Goal: Task Accomplishment & Management: Manage account settings

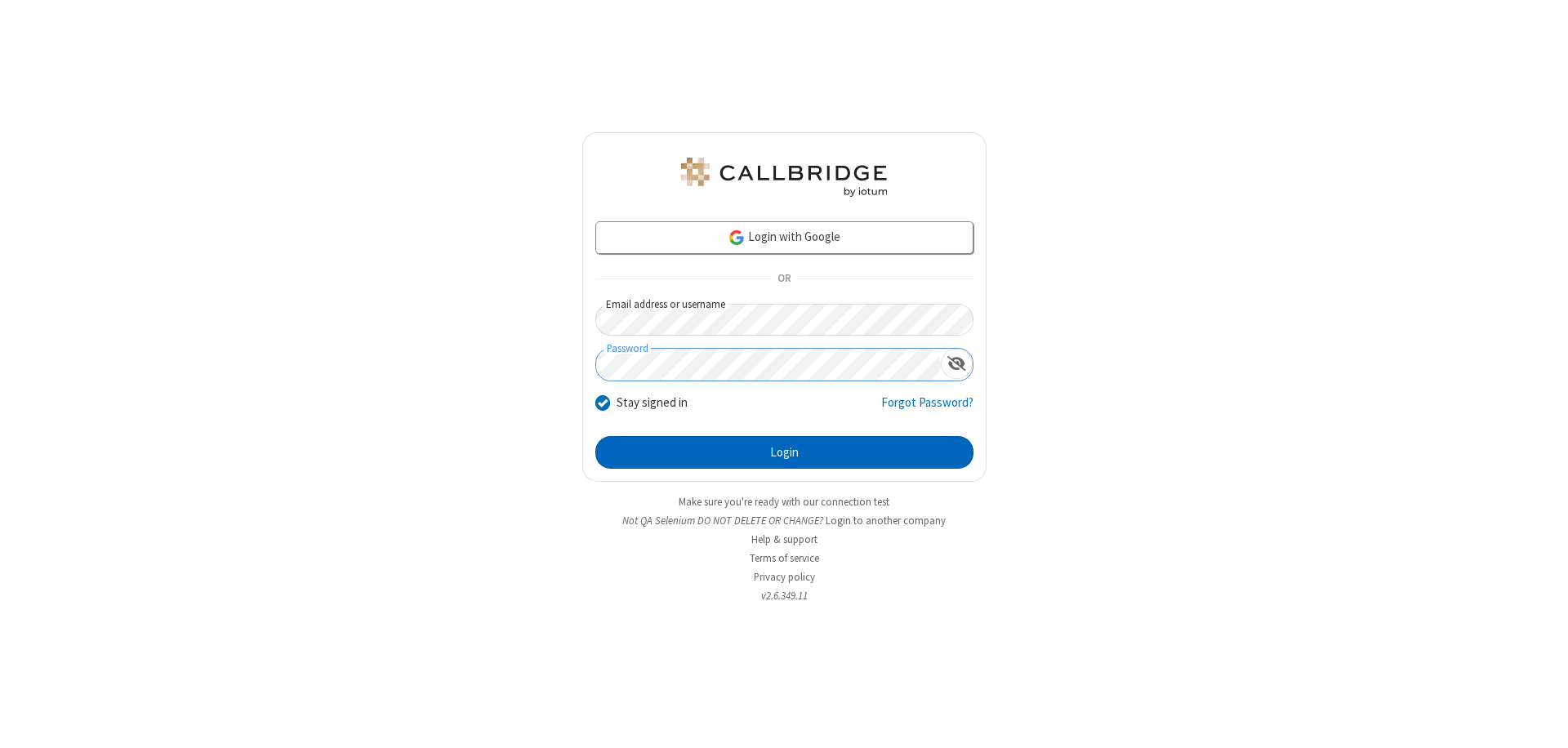
click at [784, 453] on button "Login" at bounding box center [784, 452] width 378 height 33
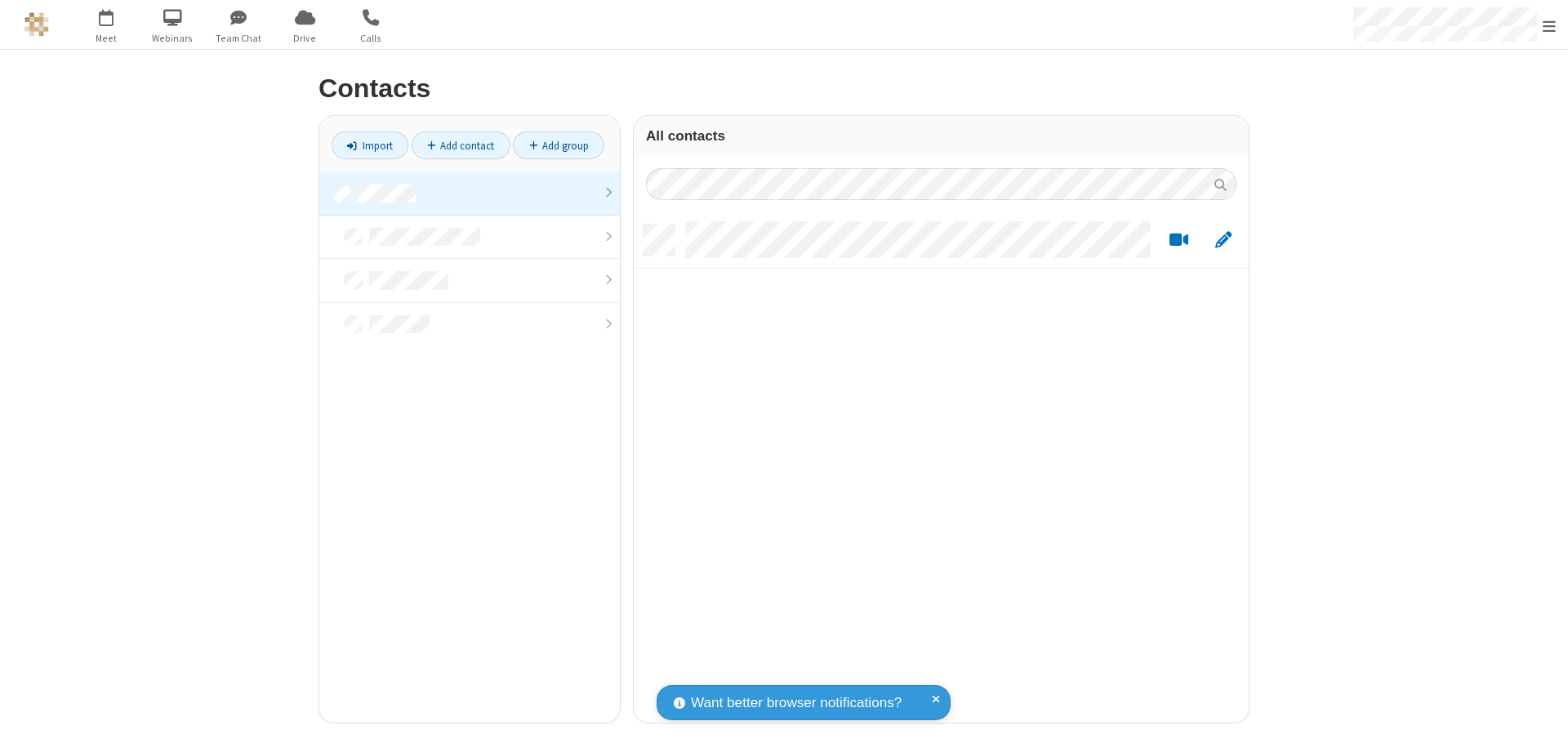
click at [469, 193] on link at bounding box center [469, 193] width 300 height 44
click at [460, 145] on link "Add contact" at bounding box center [461, 145] width 99 height 28
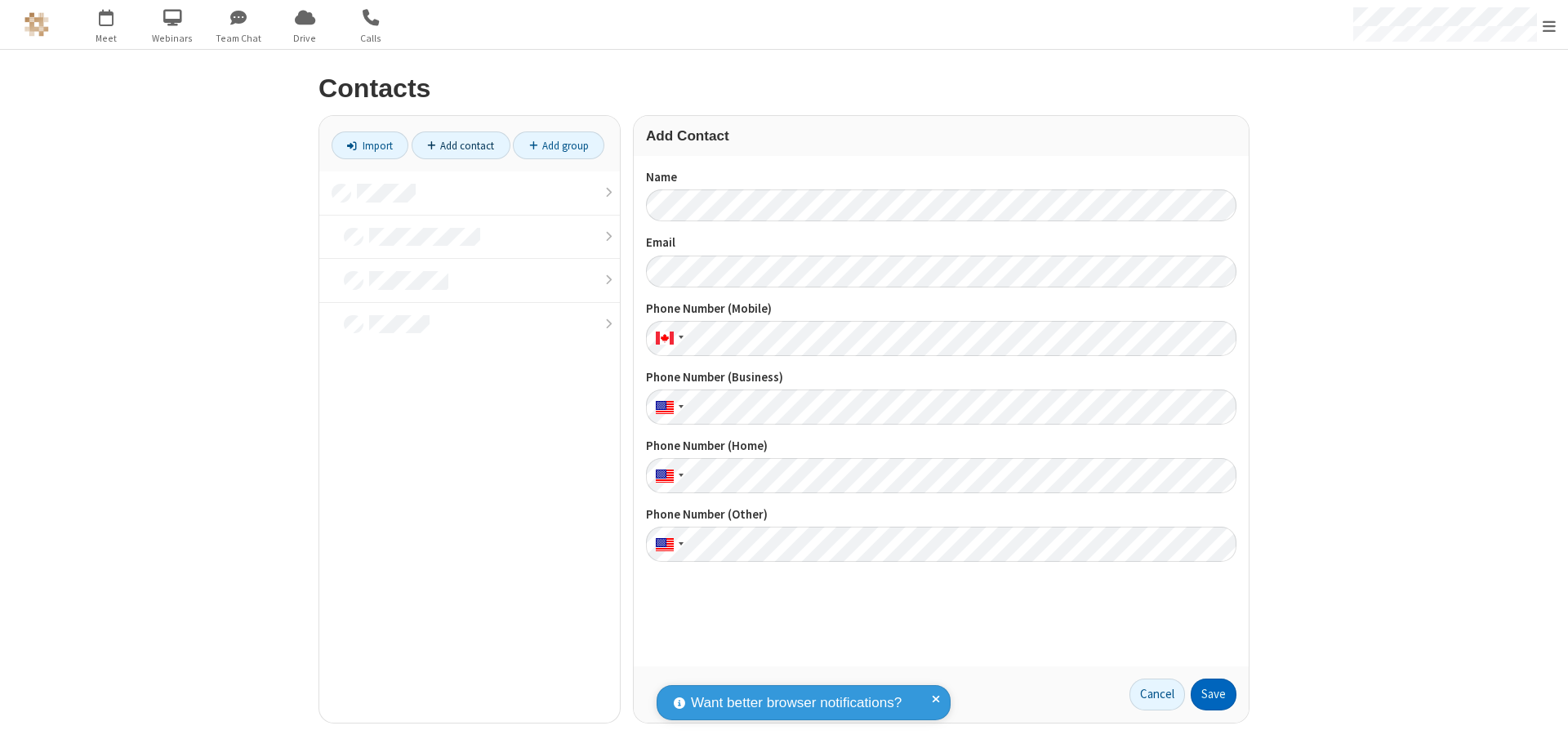
click at [1213, 695] on button "Save" at bounding box center [1213, 695] width 46 height 33
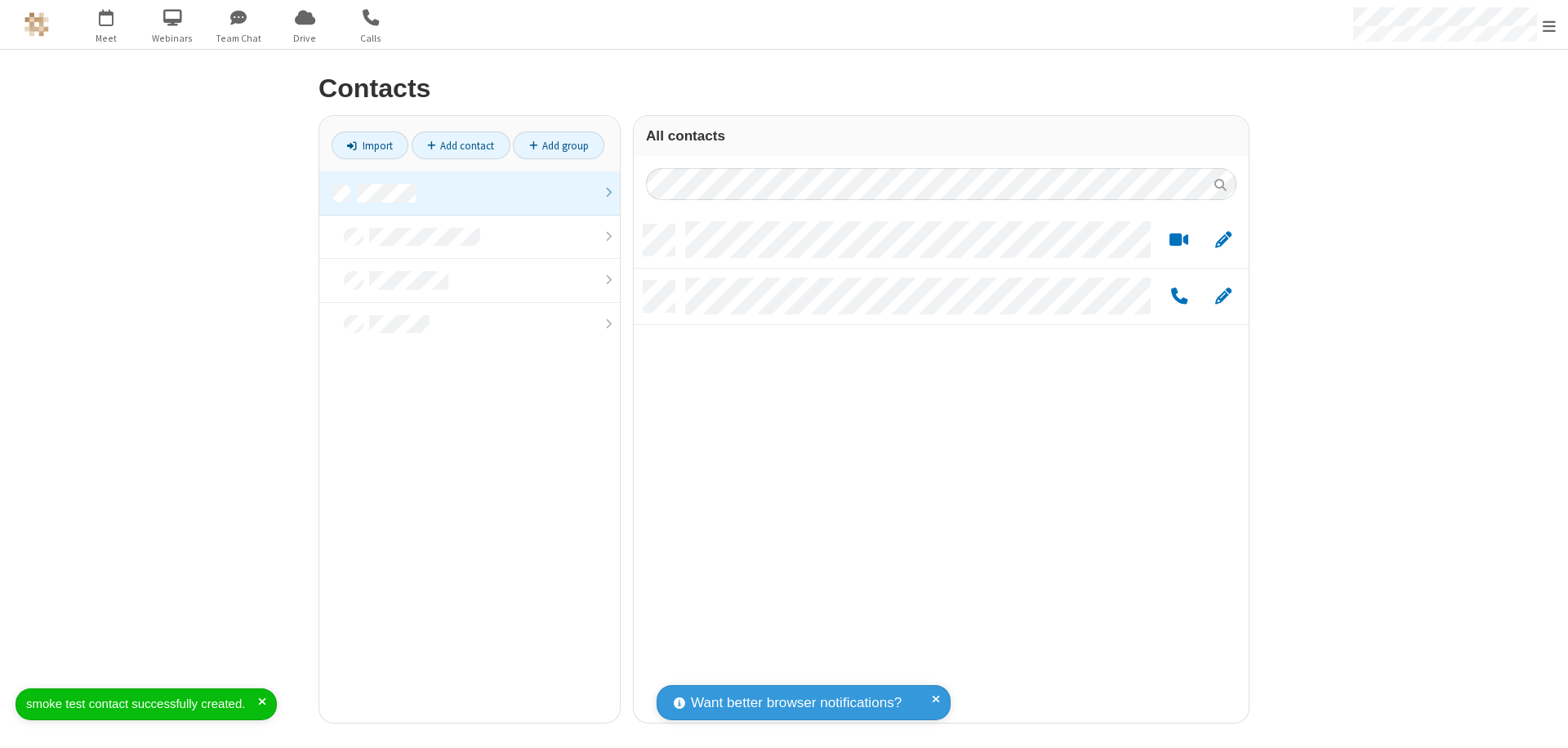
scroll to position [498, 603]
